Goal: Transaction & Acquisition: Purchase product/service

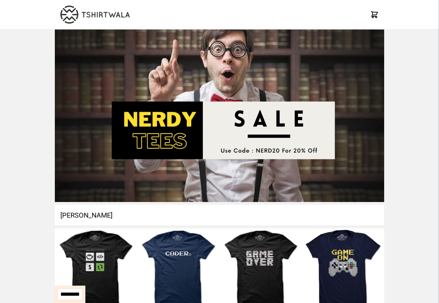
select select "*********"
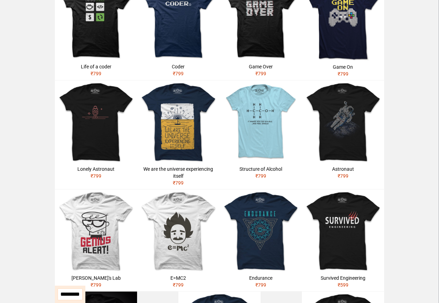
click at [99, 108] on img at bounding box center [96, 122] width 82 height 82
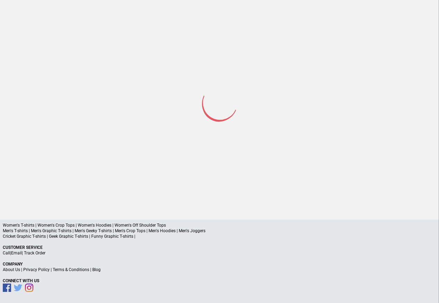
scroll to position [33, 0]
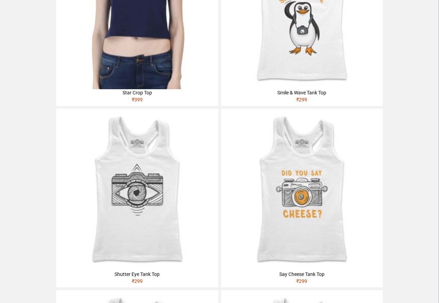
scroll to position [500, 0]
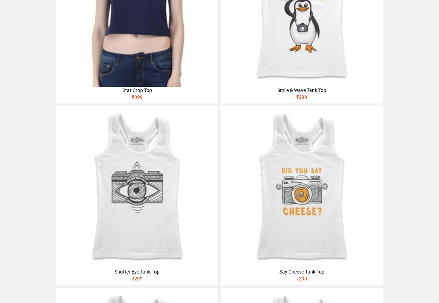
click at [80, 47] on img at bounding box center [137, 6] width 162 height 162
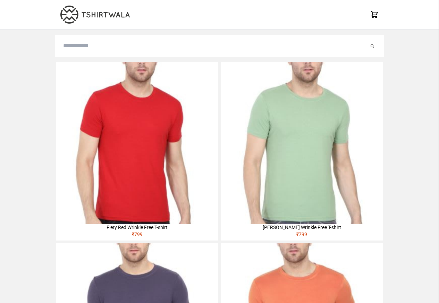
scroll to position [500, 0]
